Goal: Task Accomplishment & Management: Manage account settings

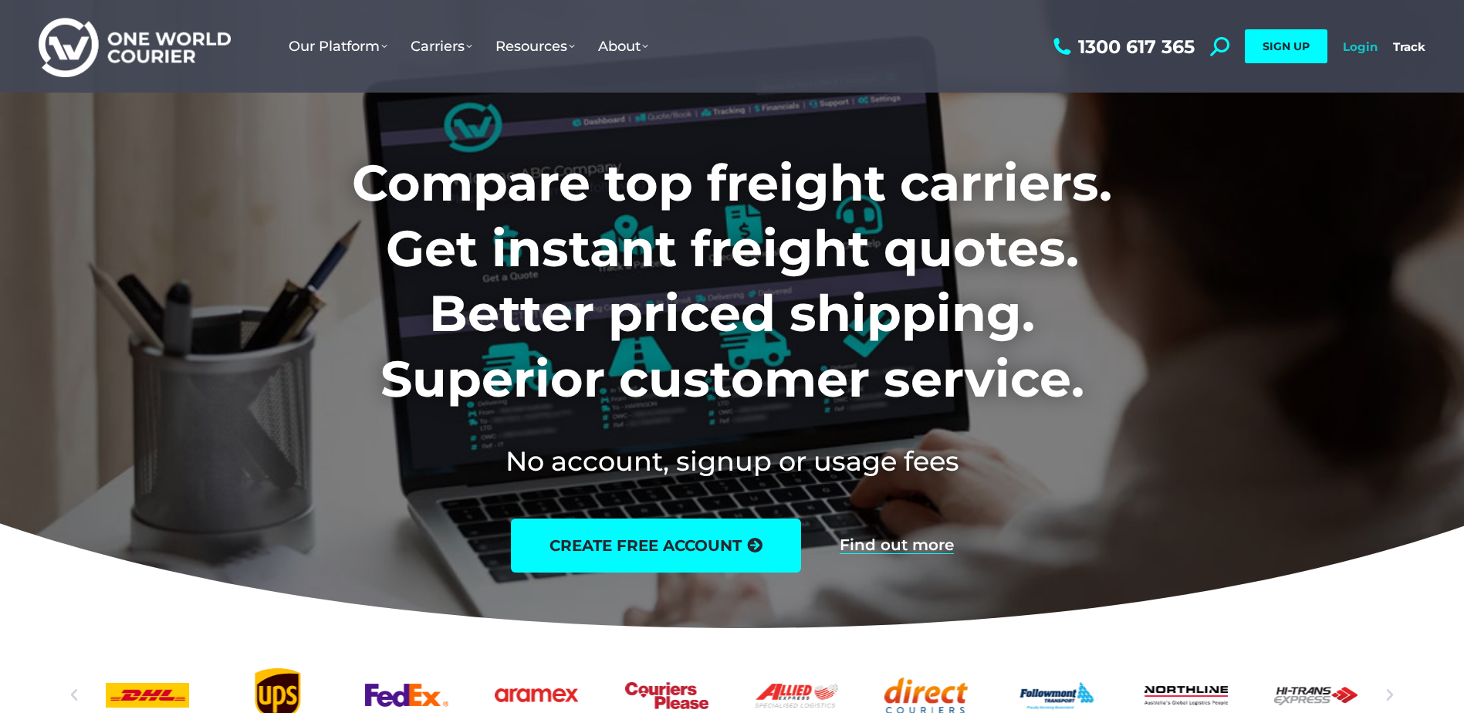
click at [1359, 48] on link "Login" at bounding box center [1360, 46] width 35 height 15
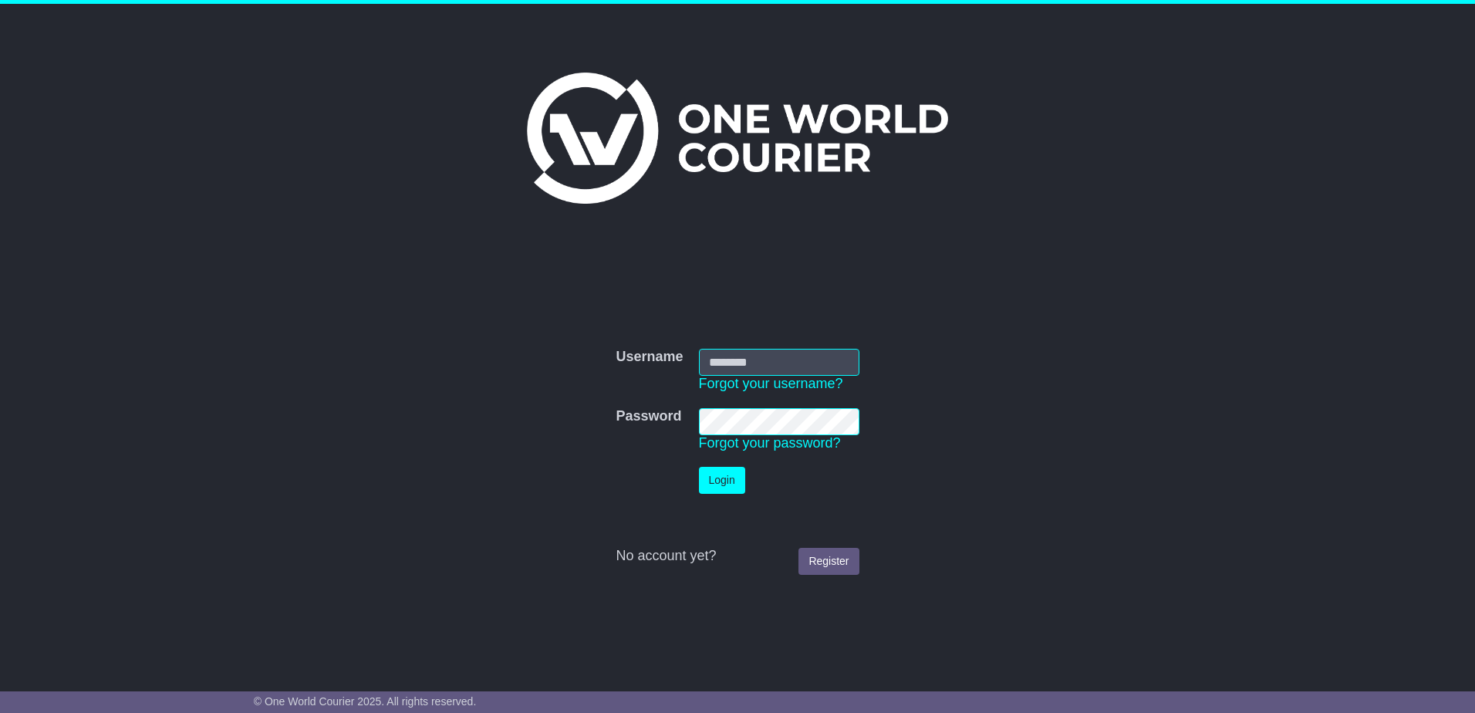
click at [771, 358] on input "Username" at bounding box center [779, 362] width 161 height 27
type input "**********"
click at [725, 479] on button "Login" at bounding box center [722, 480] width 46 height 27
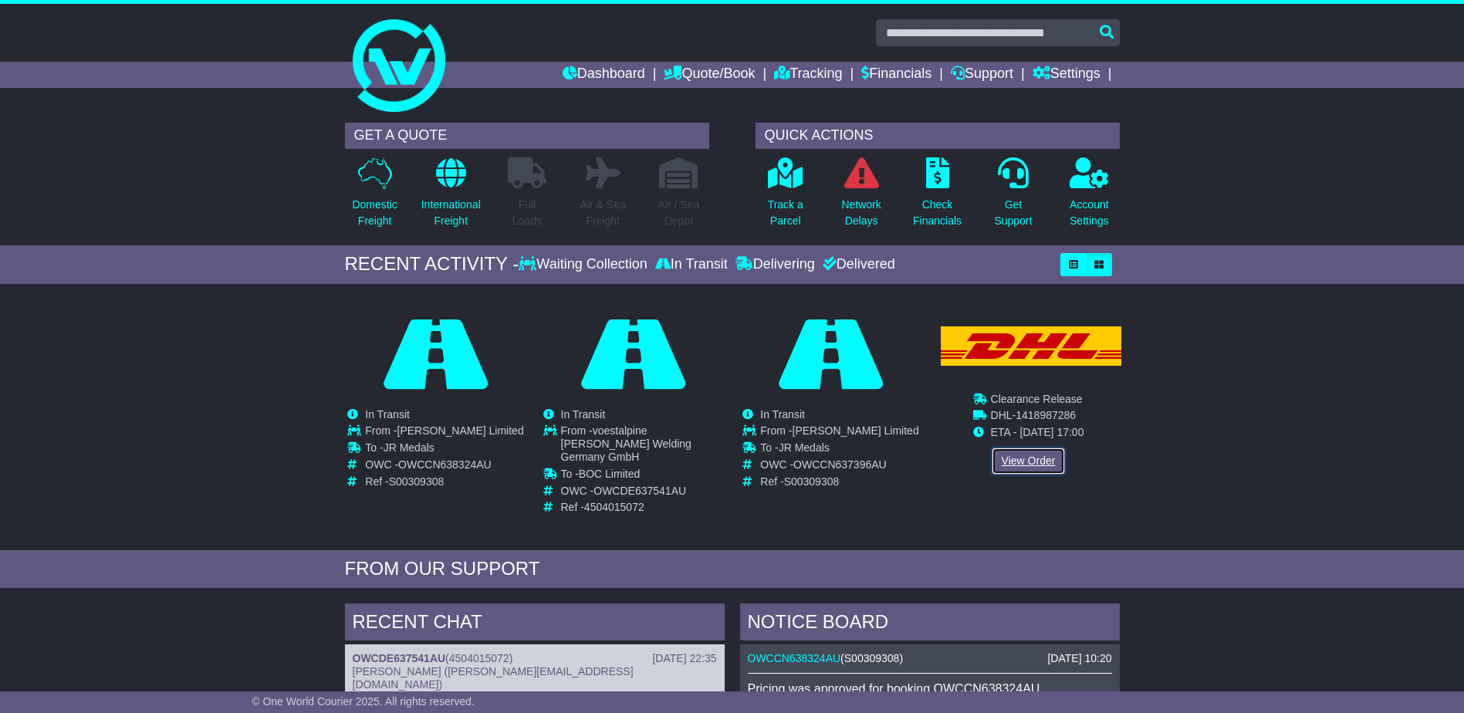
click at [1012, 461] on link "View Order" at bounding box center [1029, 461] width 74 height 27
click at [1049, 450] on link "View Order" at bounding box center [1029, 461] width 74 height 27
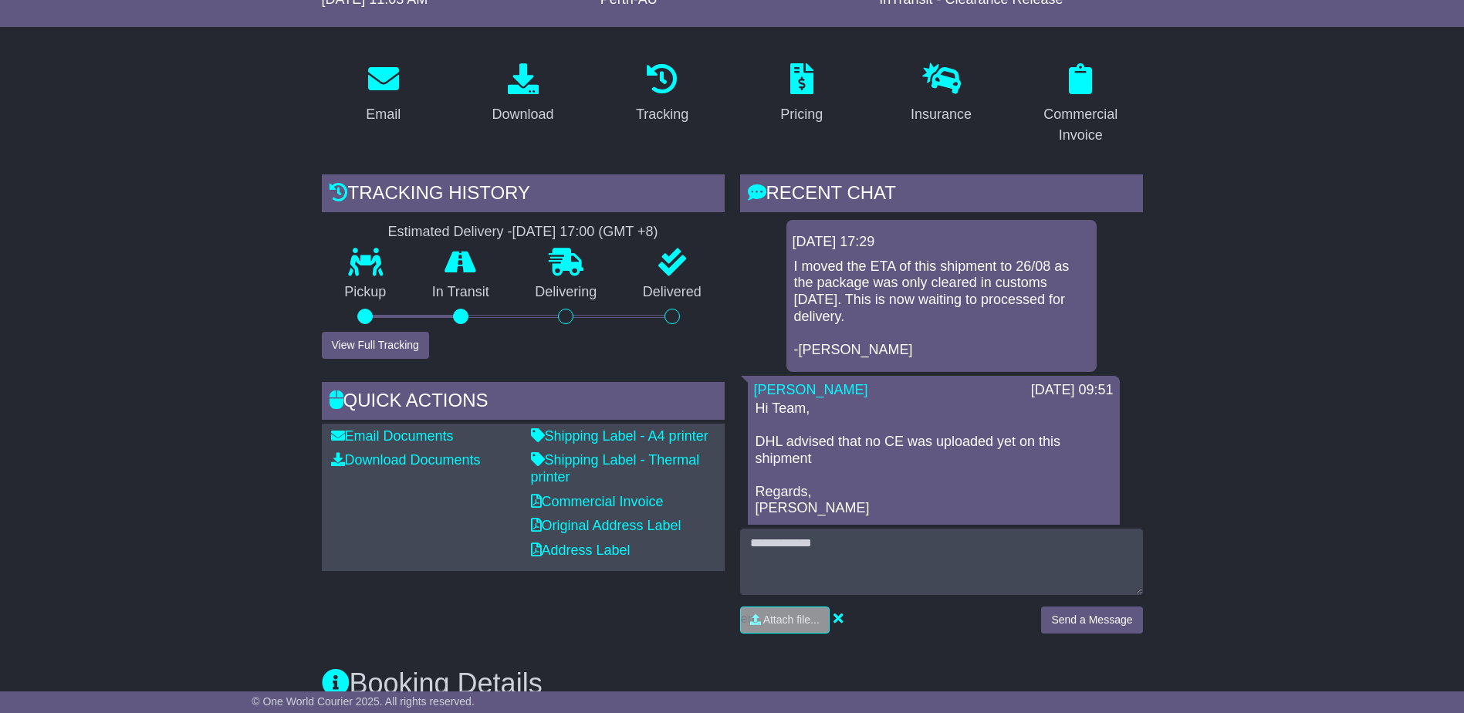
scroll to position [231, 0]
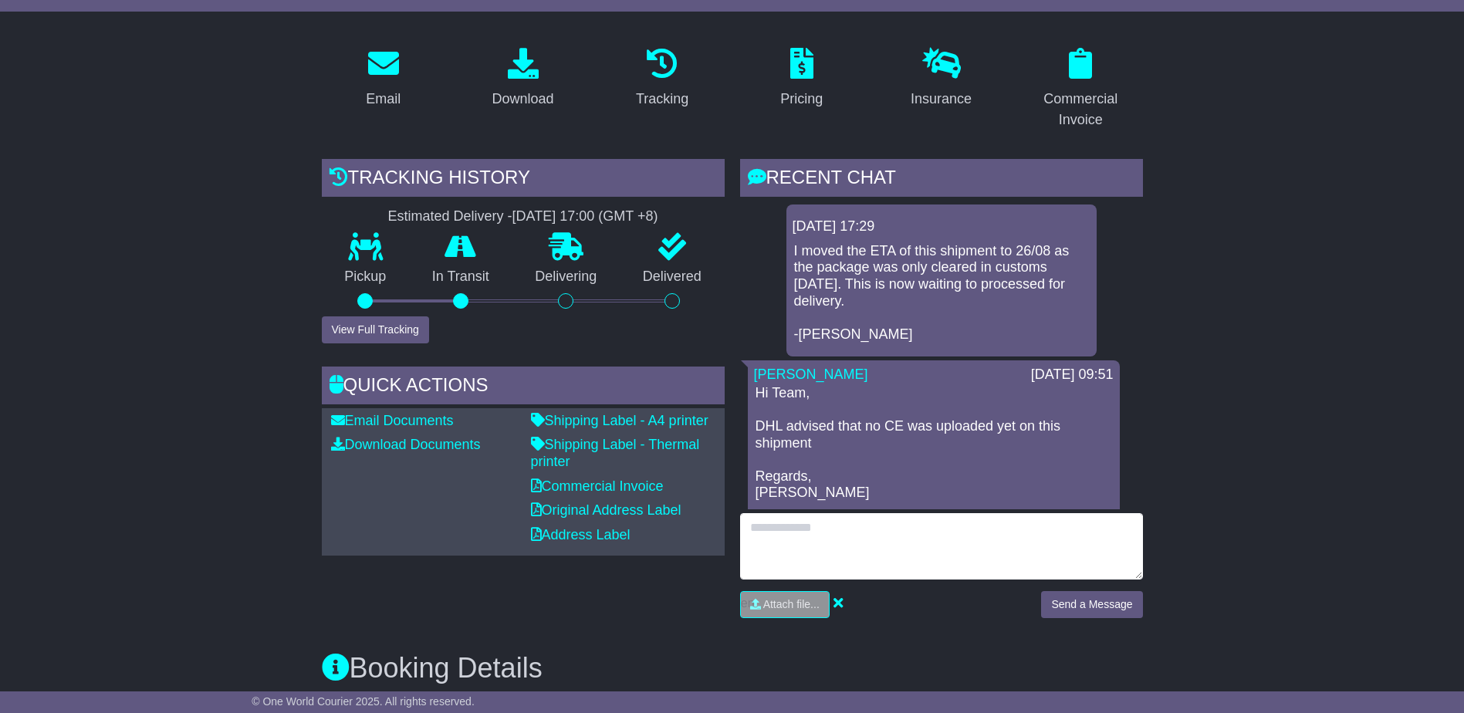
click at [836, 541] on textarea at bounding box center [941, 546] width 403 height 66
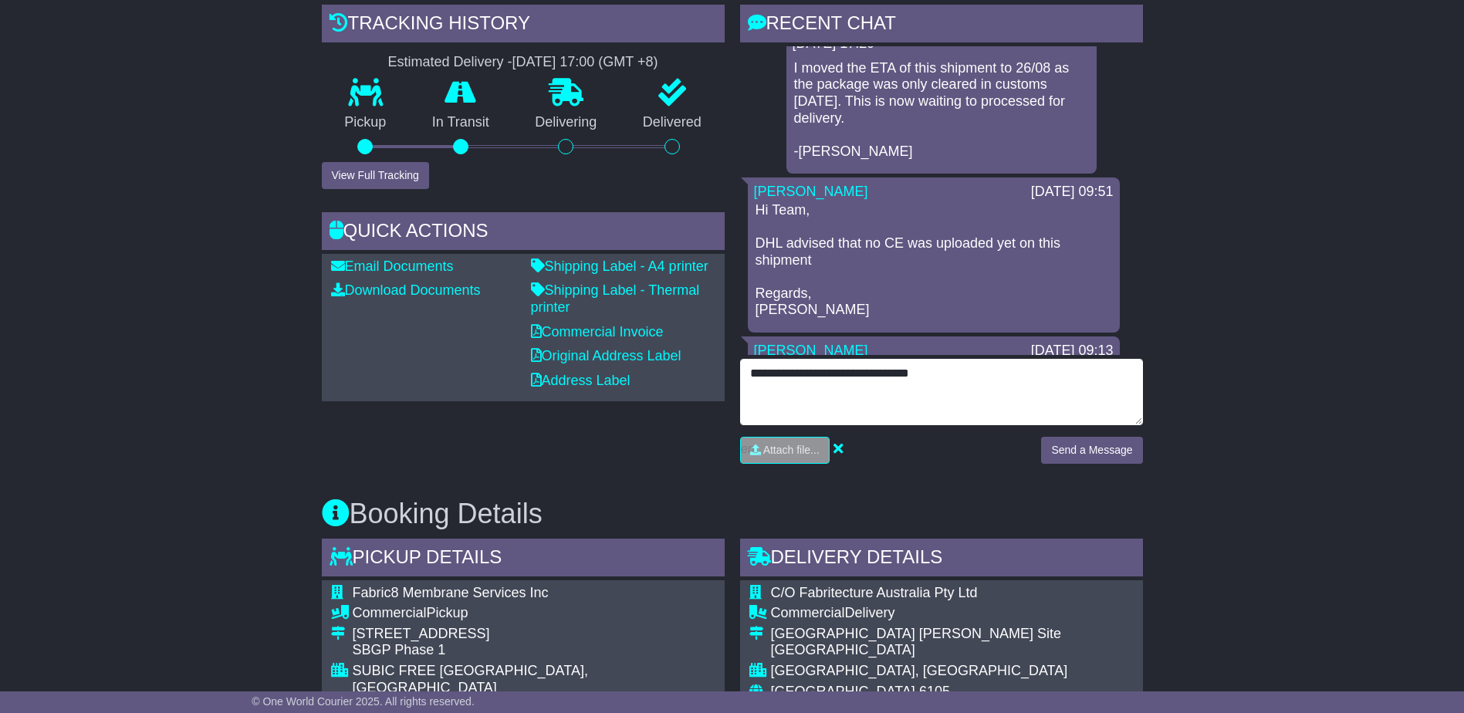
scroll to position [0, 0]
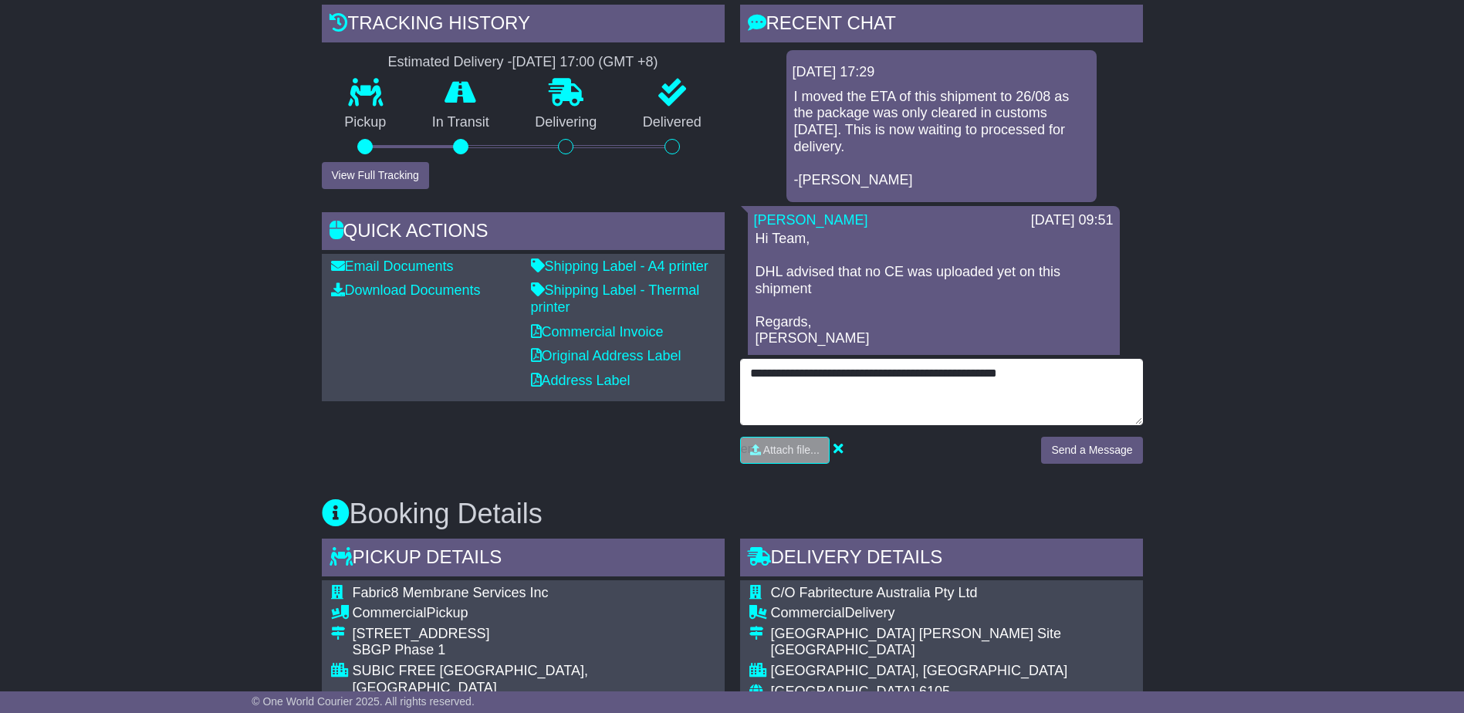
type textarea "**********"
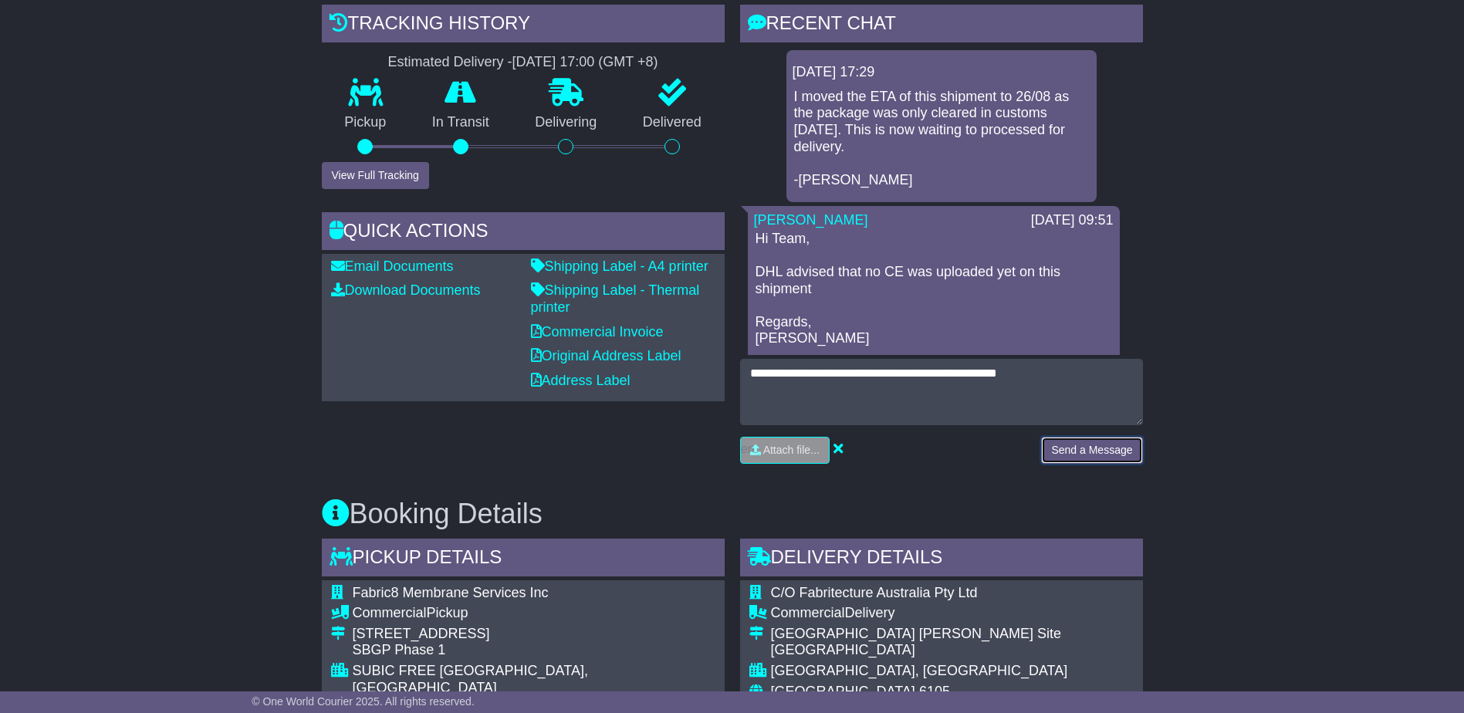
click at [1083, 448] on button "Send a Message" at bounding box center [1091, 450] width 101 height 27
